Goal: Obtain resource: Obtain resource

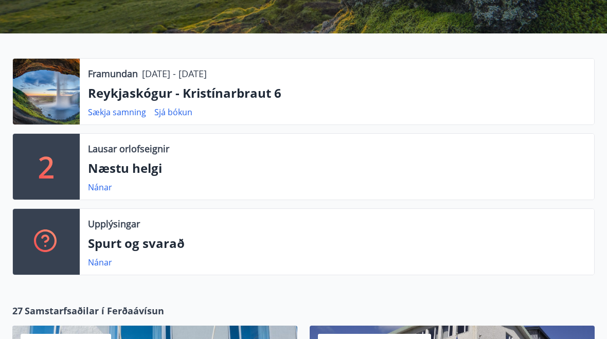
scroll to position [177, 0]
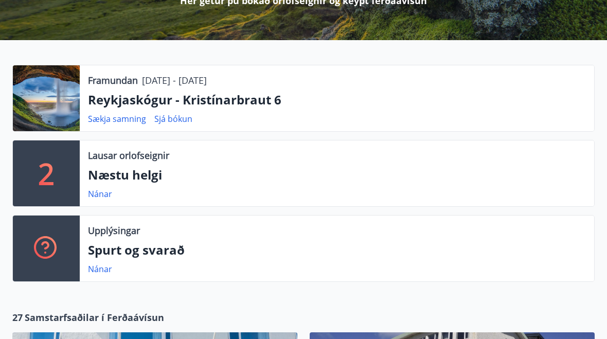
click at [110, 123] on link "Sækja samning" at bounding box center [117, 118] width 58 height 11
click at [98, 117] on link "Sækja samning" at bounding box center [117, 118] width 58 height 11
click at [97, 101] on p "Reykjaskógur - Kristínarbraut 6" at bounding box center [337, 99] width 498 height 17
click at [104, 123] on link "Sækja samning" at bounding box center [117, 118] width 58 height 11
click at [167, 123] on link "Sjá bókun" at bounding box center [173, 118] width 38 height 11
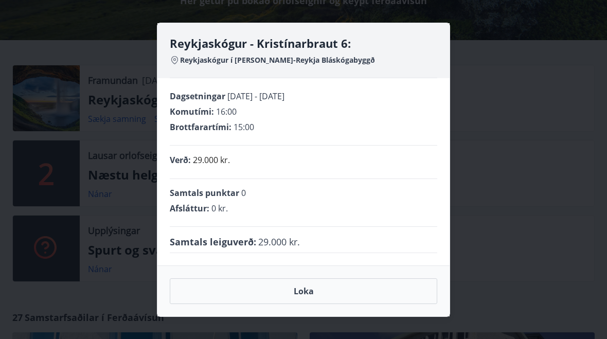
click at [293, 291] on button "Loka" at bounding box center [303, 291] width 267 height 26
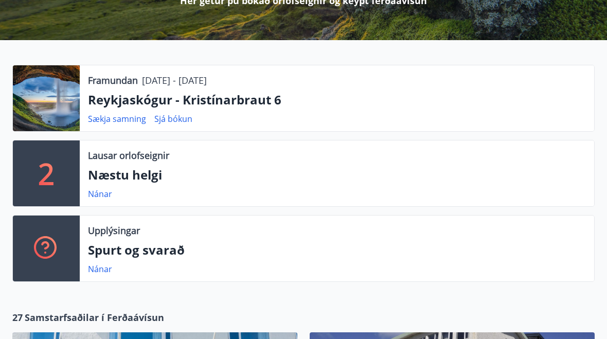
click at [106, 118] on link "Sækja samning" at bounding box center [117, 118] width 58 height 11
click at [530, 209] on div "Framundan [DATE] - [DATE] Reykjaskógur - Kristínarbraut 6 Sækja samning Sjá bók…" at bounding box center [297, 177] width 595 height 225
click at [129, 120] on link "Sækja samning" at bounding box center [117, 118] width 58 height 11
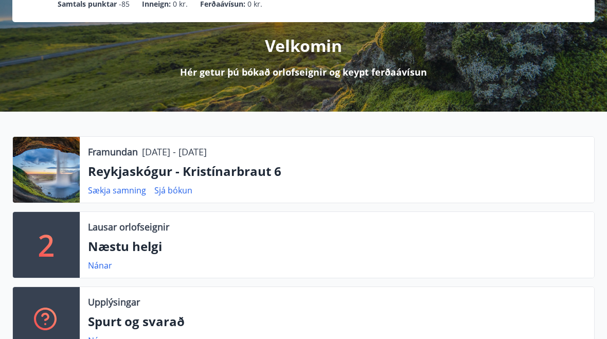
scroll to position [107, 0]
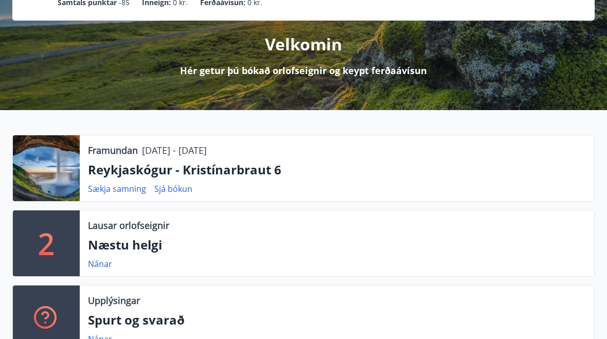
click at [101, 192] on link "Sækja samning" at bounding box center [117, 188] width 58 height 11
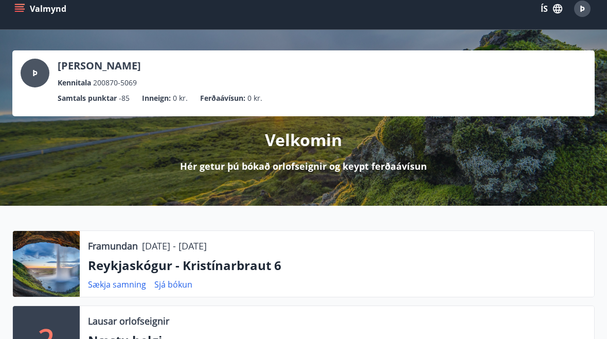
scroll to position [0, 0]
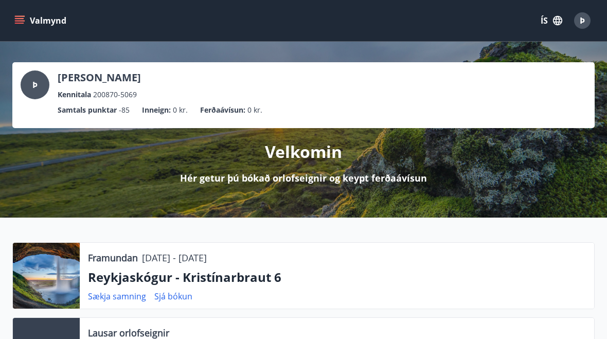
click at [112, 298] on link "Sækja samning" at bounding box center [117, 296] width 58 height 11
